Goal: Task Accomplishment & Management: Manage account settings

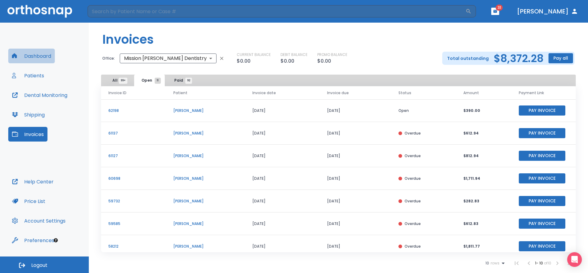
click at [20, 59] on button "Dashboard" at bounding box center [31, 56] width 47 height 15
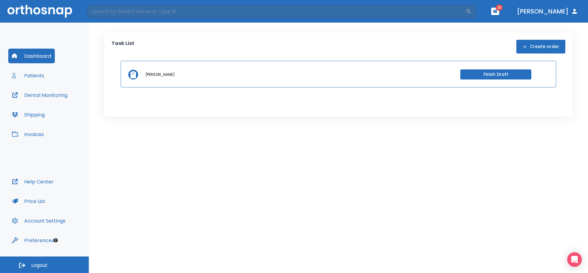
click at [32, 140] on button "Invoices" at bounding box center [27, 134] width 39 height 15
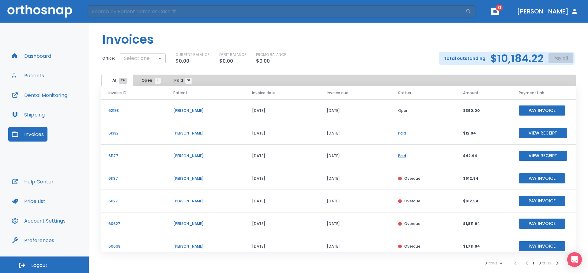
click at [139, 62] on body "​ 31 Dr. Burkett Dashboard Patients Dental Monitoring Shipping Invoices Help Ce…" at bounding box center [294, 136] width 588 height 273
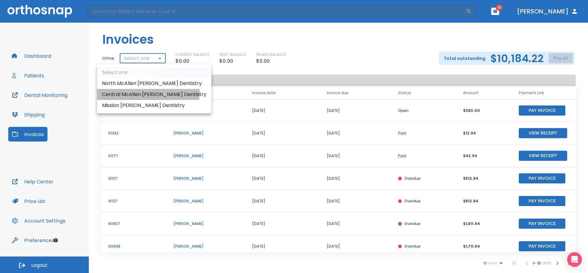
click at [148, 92] on li "Central McAllen [PERSON_NAME] Dentistry" at bounding box center [154, 94] width 114 height 11
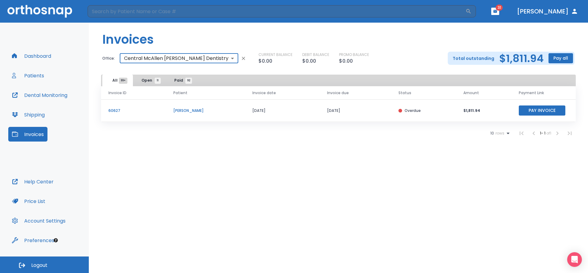
click at [145, 81] on span "Open 11" at bounding box center [149, 81] width 16 height 6
click at [161, 49] on header "Invoices" at bounding box center [338, 37] width 499 height 29
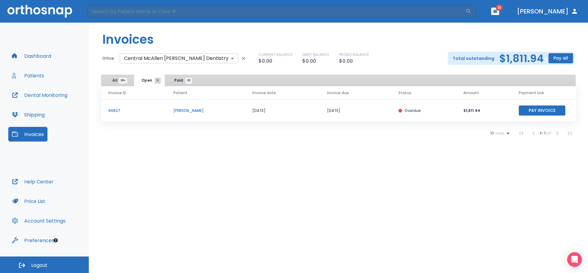
click at [160, 57] on body "​ 31 Dr. Burkett Dashboard Patients Dental Monitoring Shipping Invoices Help Ce…" at bounding box center [294, 136] width 588 height 273
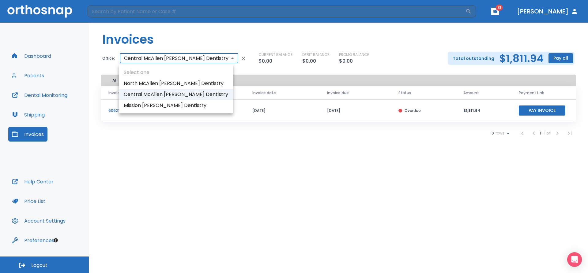
click at [158, 101] on li "Mission [PERSON_NAME] Dentistry" at bounding box center [176, 105] width 114 height 11
type input "2023"
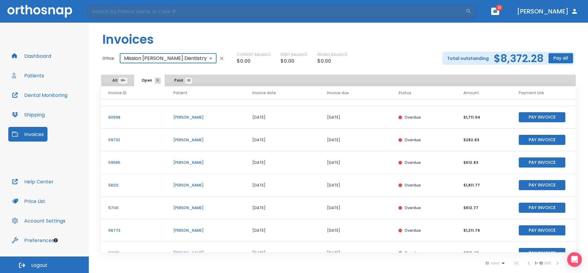
scroll to position [74, 0]
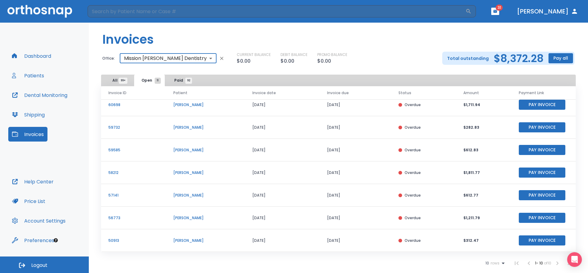
click at [38, 20] on header "​ 31 Dr. Burkett" at bounding box center [294, 11] width 588 height 23
click at [43, 5] on img at bounding box center [39, 11] width 65 height 13
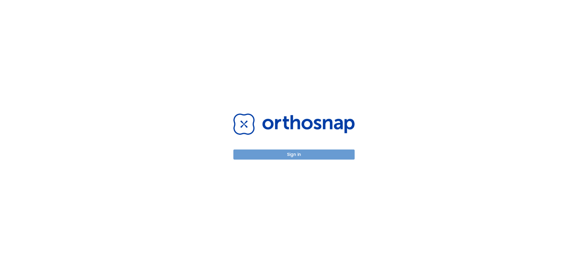
click at [279, 156] on button "Sign in" at bounding box center [293, 155] width 121 height 10
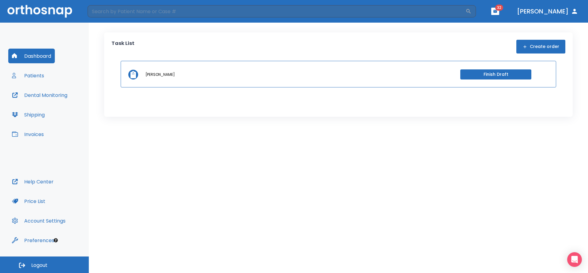
click at [37, 133] on button "Invoices" at bounding box center [27, 134] width 39 height 15
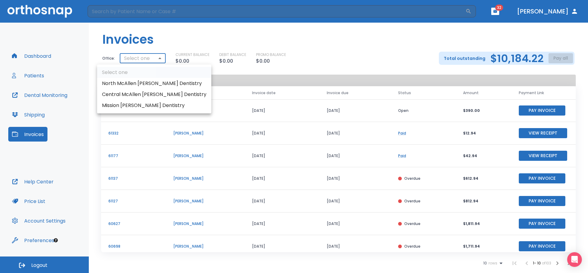
click at [155, 58] on body "​ 32 [PERSON_NAME] Dashboard Patients Dental Monitoring Shipping Invoices Help …" at bounding box center [294, 136] width 588 height 273
click at [153, 100] on li "Mission [PERSON_NAME] Dentistry" at bounding box center [154, 105] width 114 height 11
type input "2023"
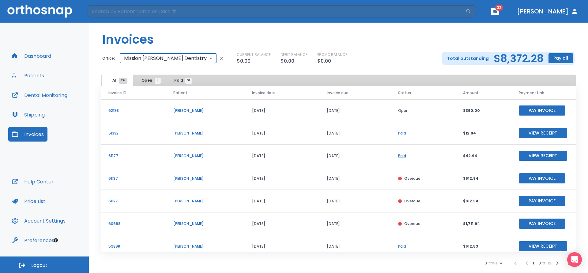
click at [151, 80] on span "Open 11" at bounding box center [149, 81] width 16 height 6
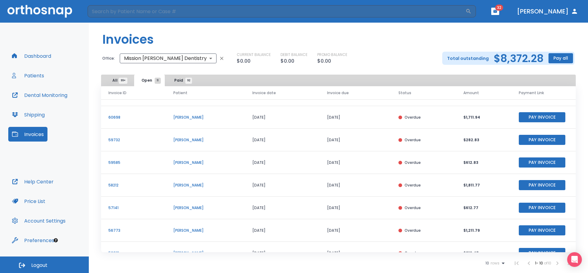
scroll to position [74, 0]
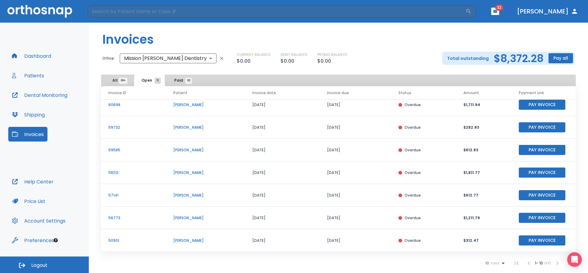
click at [206, 164] on td "[PERSON_NAME]" at bounding box center [205, 173] width 79 height 23
click at [204, 168] on td "[PERSON_NAME]" at bounding box center [205, 173] width 79 height 23
click at [201, 176] on td "[PERSON_NAME]" at bounding box center [205, 173] width 79 height 23
